Goal: Find specific page/section: Find specific page/section

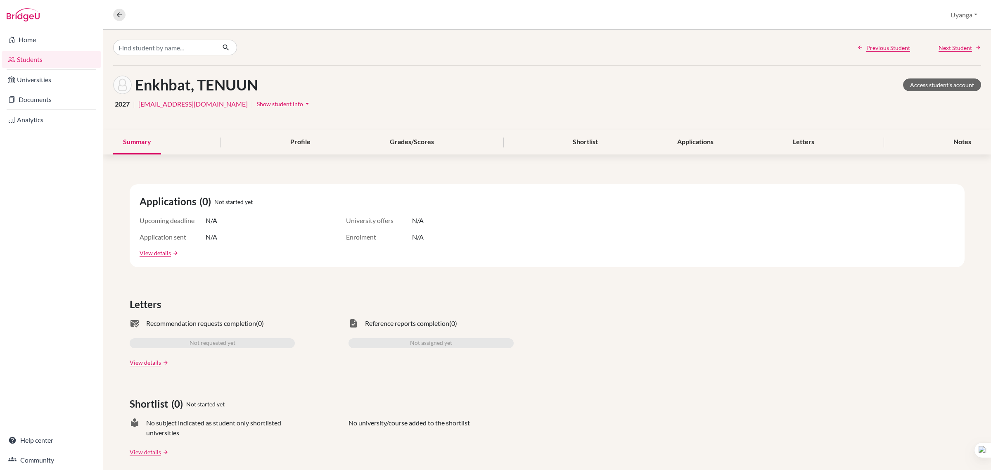
click at [72, 61] on link "Students" at bounding box center [52, 59] width 100 height 17
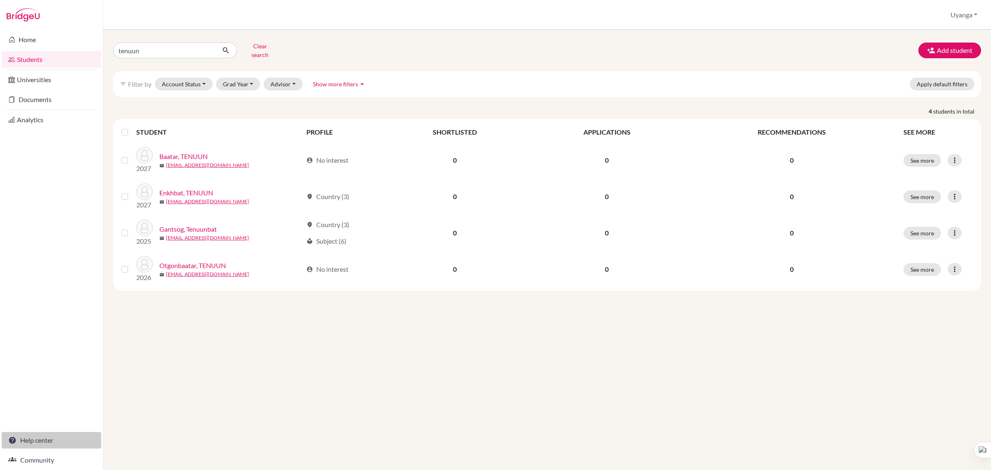
click at [48, 442] on link "Help center" at bounding box center [52, 440] width 100 height 17
click at [65, 61] on link "Students" at bounding box center [52, 59] width 100 height 17
drag, startPoint x: 145, startPoint y: 48, endPoint x: 92, endPoint y: 43, distance: 52.7
click at [92, 43] on div "Home Students Universities Documents Analytics Help center Community Students o…" at bounding box center [495, 235] width 991 height 470
click at [162, 47] on input "delgernyam" at bounding box center [164, 51] width 102 height 16
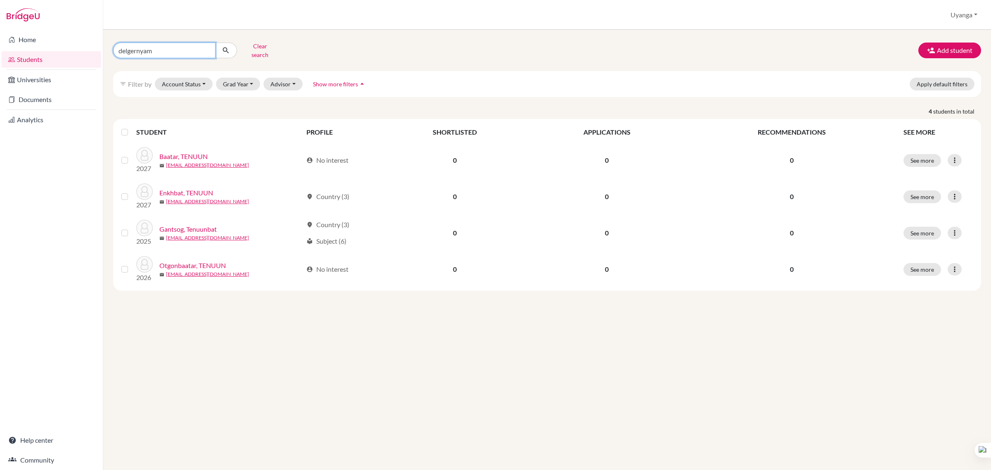
drag, startPoint x: 159, startPoint y: 48, endPoint x: 102, endPoint y: 38, distance: 58.0
click at [102, 38] on div "Home Students Universities Documents Analytics Help center Community Students o…" at bounding box center [495, 235] width 991 height 470
type input "дэлгэрням"
click button "submit" at bounding box center [226, 51] width 22 height 16
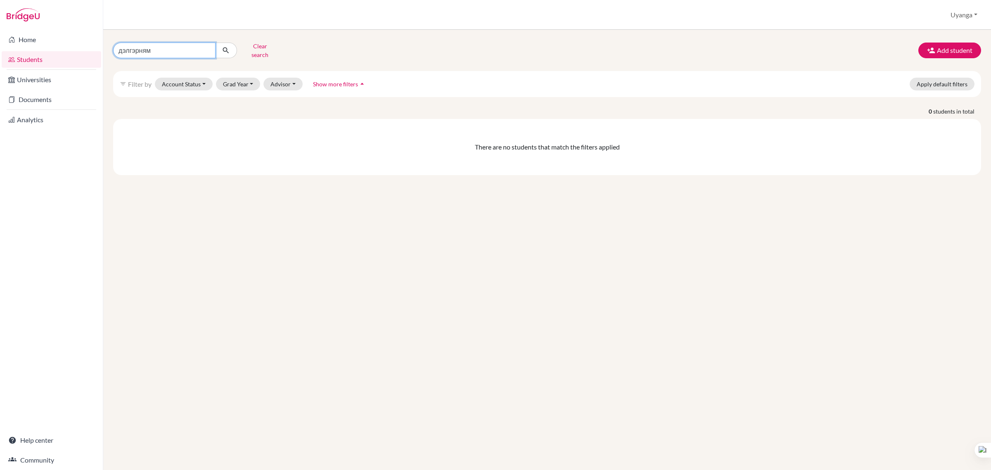
drag, startPoint x: 171, startPoint y: 42, endPoint x: 100, endPoint y: 54, distance: 72.0
click at [100, 54] on div "Home Students Universities Documents Analytics Help center Community Students o…" at bounding box center [495, 235] width 991 height 470
type input "delgernyam"
click button "submit" at bounding box center [226, 51] width 22 height 16
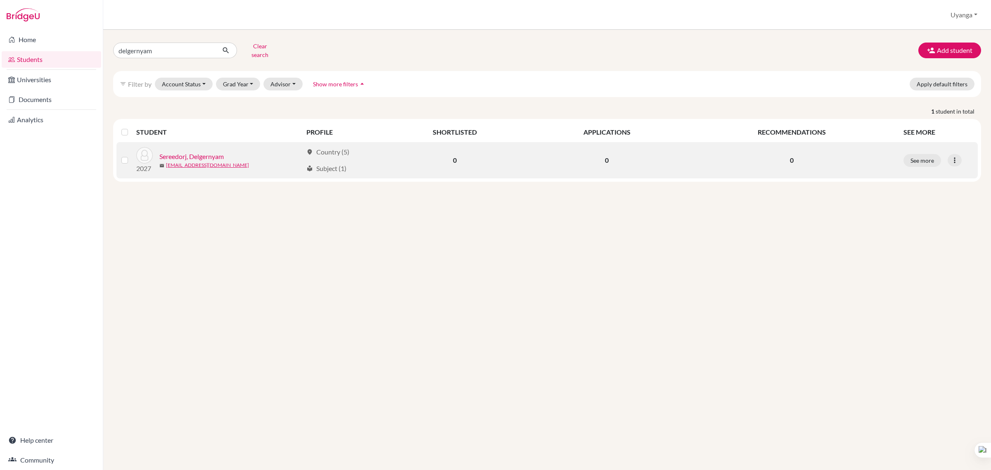
click at [205, 152] on link "Sereedorj, Delgernyam" at bounding box center [191, 157] width 64 height 10
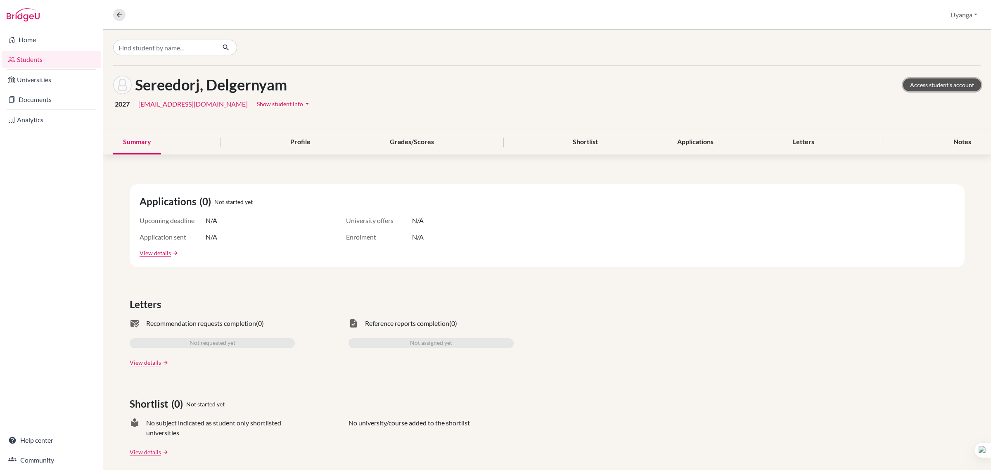
click at [932, 81] on link "Access student's account" at bounding box center [942, 84] width 78 height 13
